Goal: Transaction & Acquisition: Purchase product/service

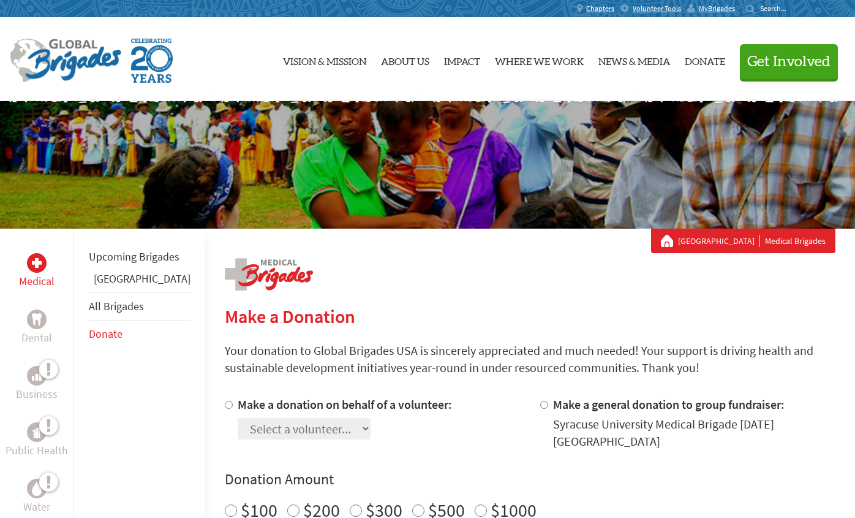
scroll to position [204, 0]
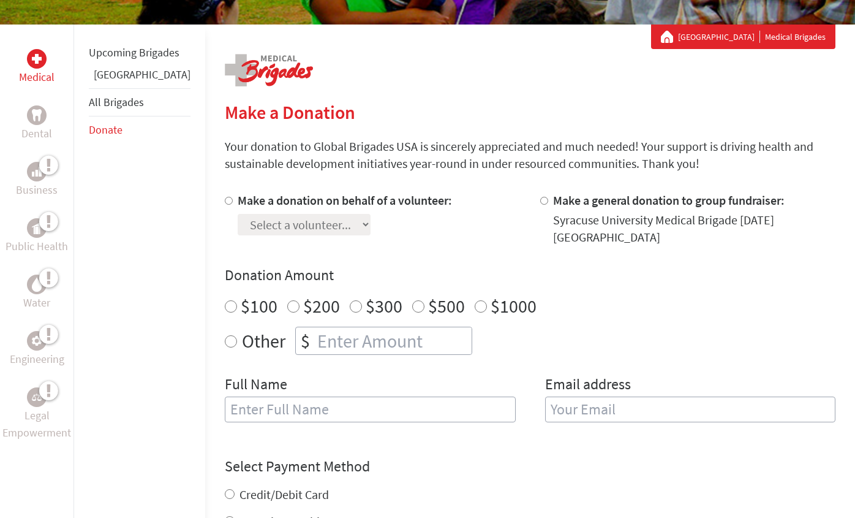
click at [225, 200] on div at bounding box center [231, 219] width 13 height 54
click at [225, 200] on input "Make a donation on behalf of a volunteer:" at bounding box center [229, 201] width 8 height 8
radio input "true"
click at [341, 227] on select "Select a volunteer... Abigail Handel Alex Volo Alvaro Sanson Amarilis Hernández…" at bounding box center [304, 224] width 133 height 21
select select "0CBA6F96-9438-11F0-9E6E-42010A400005"
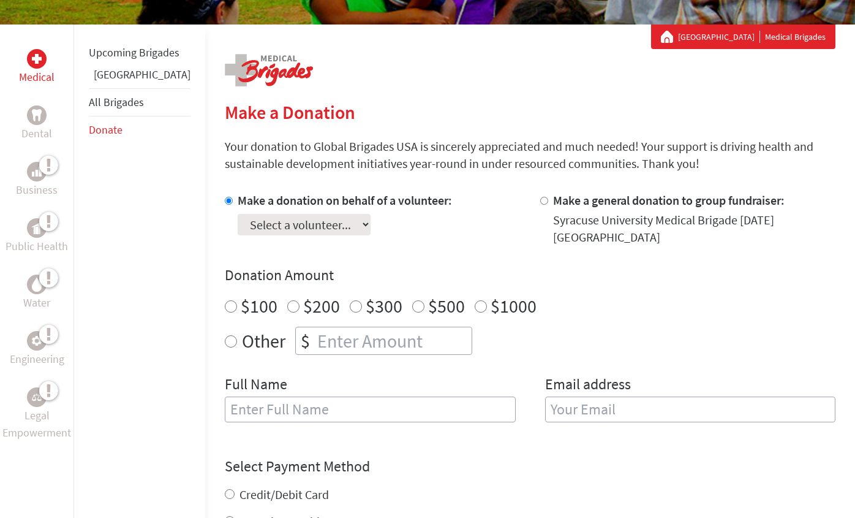
click at [238, 214] on select "Select a volunteer... Abigail Handel Alex Volo Alvaro Sanson Amarilis Hernández…" at bounding box center [304, 224] width 133 height 21
click at [391, 245] on div "Make a donation on behalf of a volunteer: Select a volunteer... Abigail Handel …" at bounding box center [530, 314] width 611 height 245
click at [287, 300] on input "$200" at bounding box center [293, 306] width 12 height 12
radio input "true"
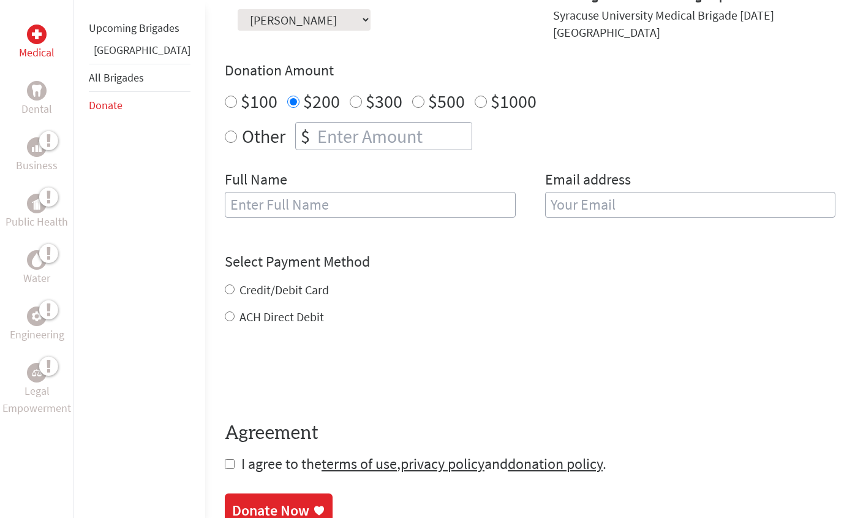
click at [225, 284] on input "Credit/Debit Card" at bounding box center [230, 289] width 10 height 10
radio input "true"
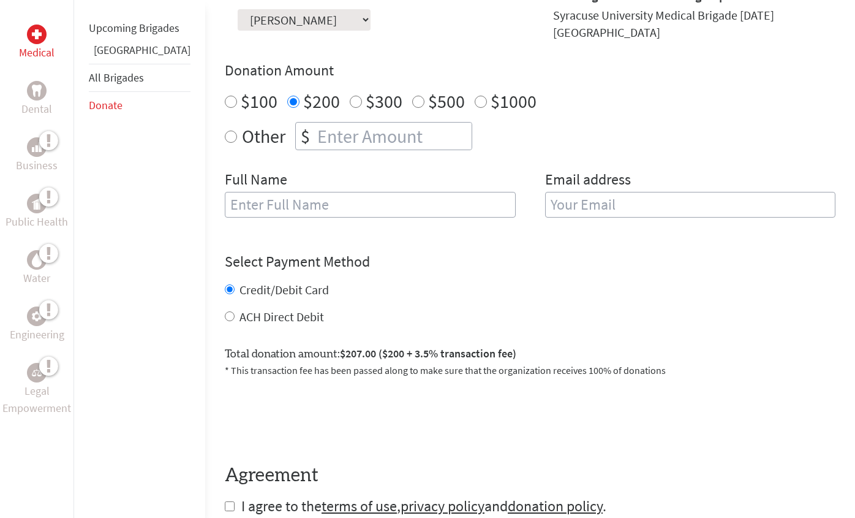
click at [240, 311] on label "ACH Direct Debit" at bounding box center [282, 316] width 85 height 15
click at [230, 311] on input "ACH Direct Debit" at bounding box center [230, 316] width 10 height 10
radio input "true"
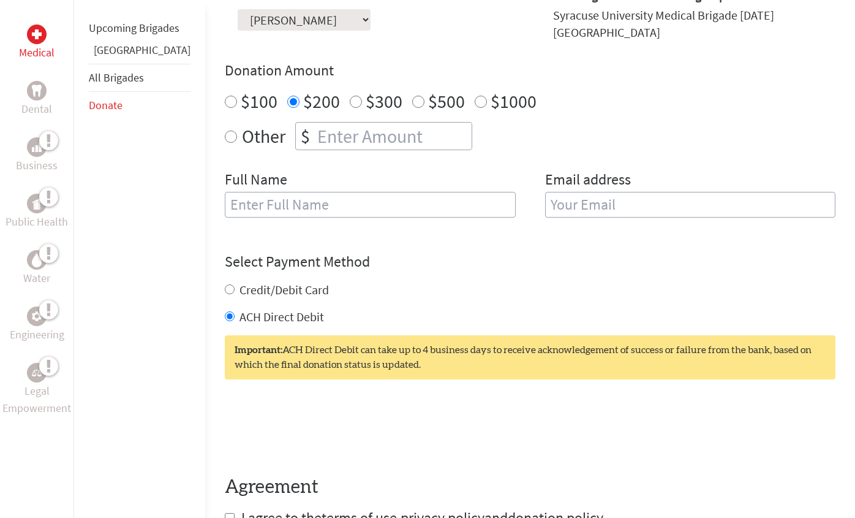
scroll to position [613, 0]
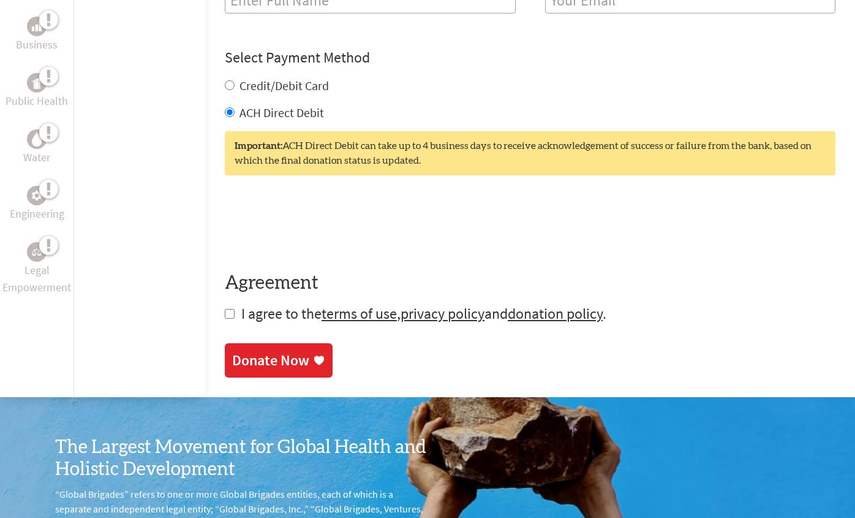
click at [225, 309] on input "checkbox" at bounding box center [230, 314] width 10 height 10
checkbox input "true"
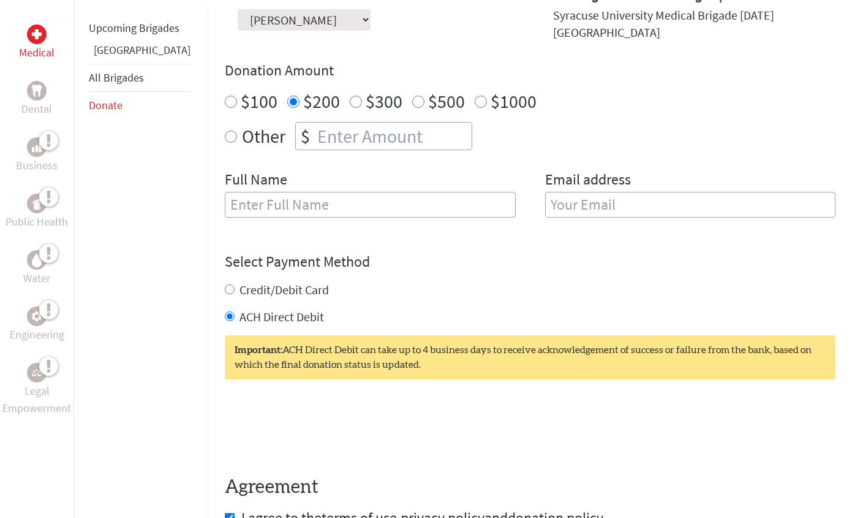
click at [417, 198] on input "text" at bounding box center [370, 205] width 291 height 26
type input "ppliao34@gmail.com"
type input "Pete Liao"
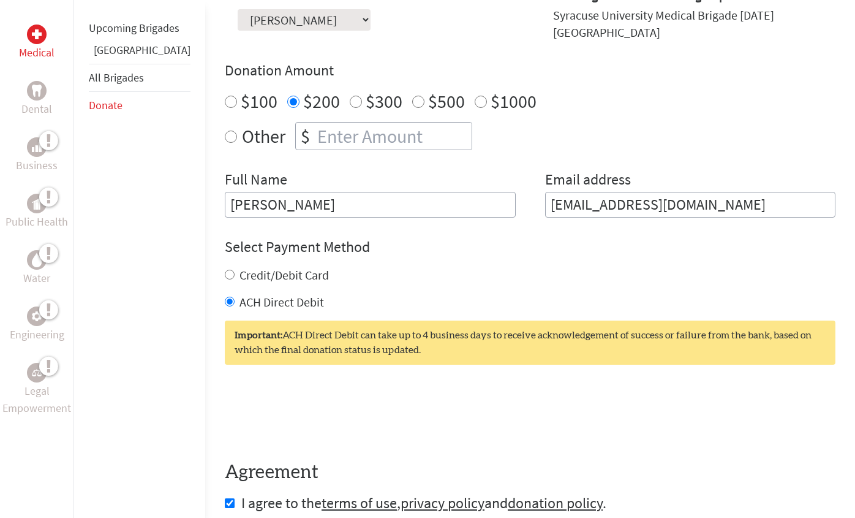
click at [242, 129] on label "Other" at bounding box center [264, 136] width 44 height 28
click at [225, 131] on input "Other" at bounding box center [231, 137] width 12 height 12
radio input "true"
click at [316, 124] on input "number" at bounding box center [393, 136] width 157 height 27
type input "250"
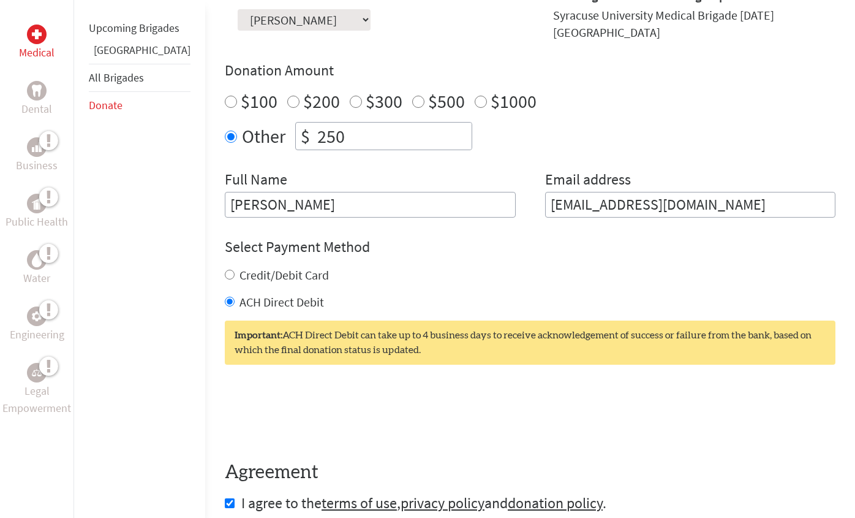
click at [436, 252] on div "Select Payment Method NOTE: American Express is not accepted. Please proceed no…" at bounding box center [530, 274] width 611 height 74
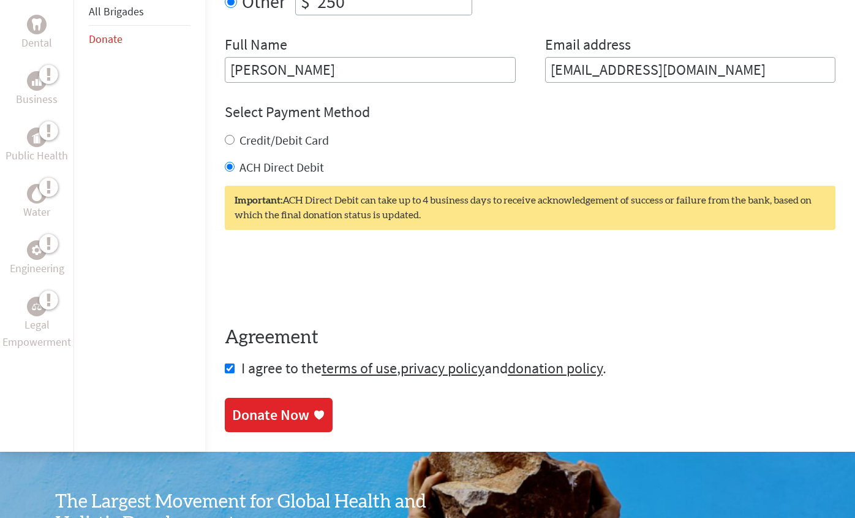
scroll to position [613, 0]
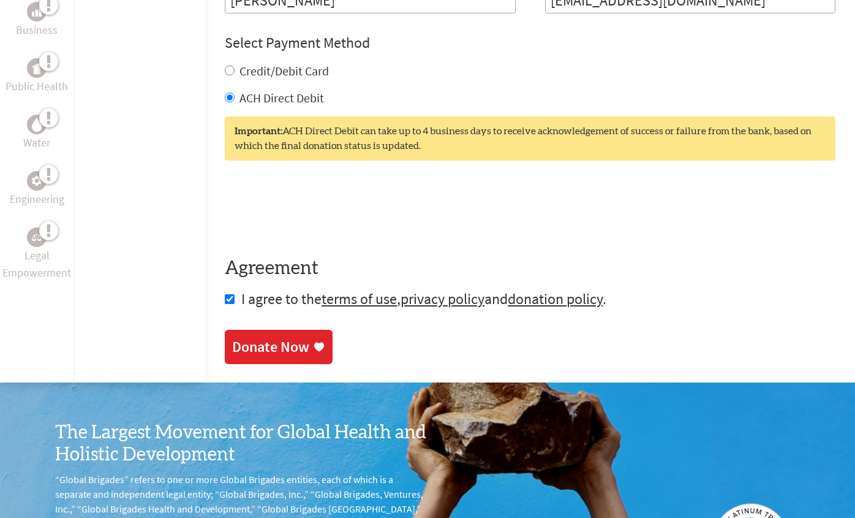
click at [232, 338] on div "Donate Now" at bounding box center [270, 347] width 77 height 20
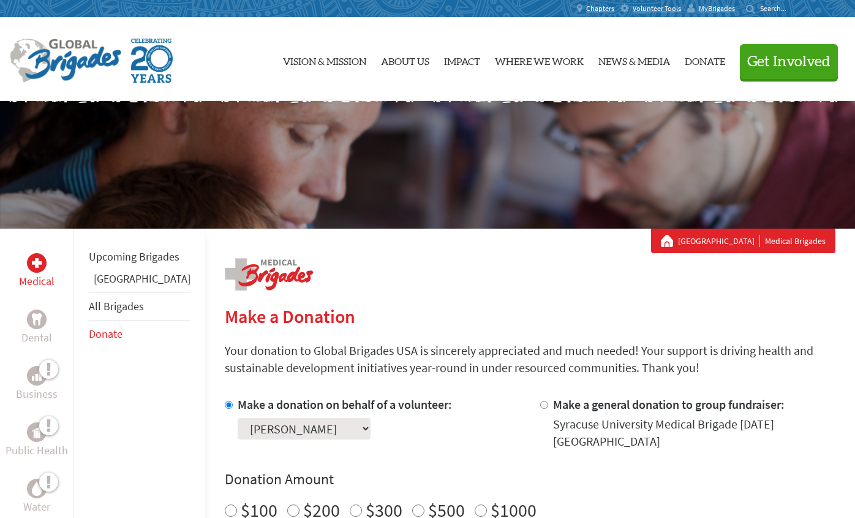
scroll to position [204, 0]
